Goal: Task Accomplishment & Management: Use online tool/utility

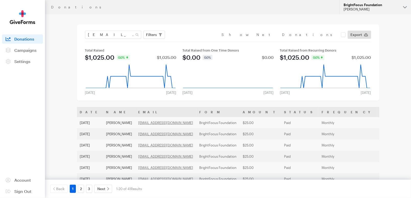
click at [365, 9] on div "[PERSON_NAME]" at bounding box center [370, 9] width 55 height 4
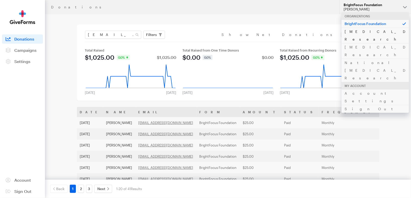
click at [362, 32] on link "[MEDICAL_DATA] Research" at bounding box center [374, 36] width 67 height 16
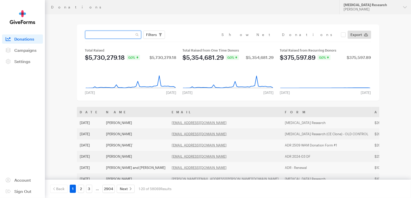
click at [124, 36] on input "text" at bounding box center [113, 35] width 56 height 8
paste input "[EMAIL_ADDRESS][DOMAIN_NAME]"
type input "[EMAIL_ADDRESS][DOMAIN_NAME]"
click at [190, 41] on button "Apply" at bounding box center [198, 45] width 16 height 8
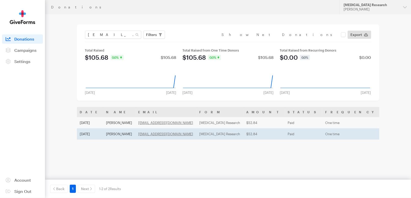
click at [211, 134] on td "[MEDICAL_DATA] Research" at bounding box center [219, 133] width 47 height 11
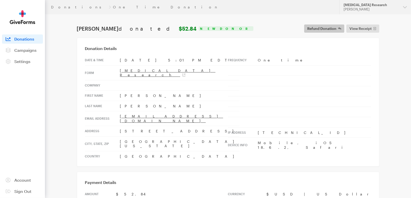
click at [321, 28] on span "Refund Donation" at bounding box center [321, 29] width 29 height 6
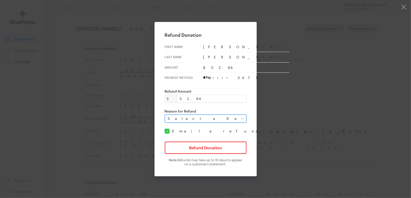
click at [199, 117] on select "Select a Reason Fraud Duplicate Other" at bounding box center [206, 119] width 82 height 8
select select "requested_by_customer"
click at [168, 115] on select "Select a Reason Fraud Duplicate Other" at bounding box center [206, 119] width 82 height 8
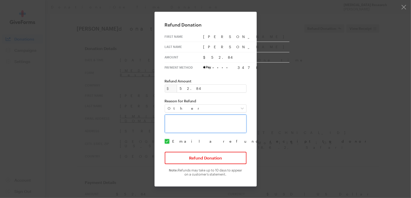
click at [192, 122] on textarea at bounding box center [206, 124] width 82 height 18
type textarea "Per donor's request."
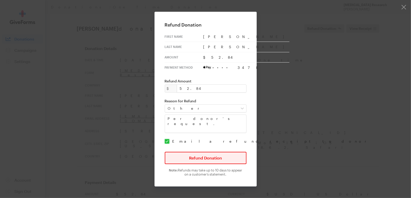
click at [211, 158] on button "Refund Donation" at bounding box center [206, 158] width 82 height 12
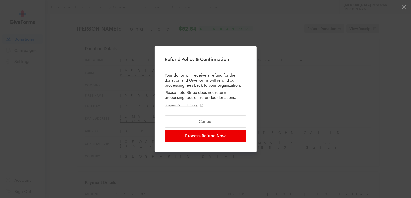
click at [209, 134] on input "Process Refund Now" at bounding box center [206, 136] width 82 height 12
type input "Processing..."
